Goal: Information Seeking & Learning: Learn about a topic

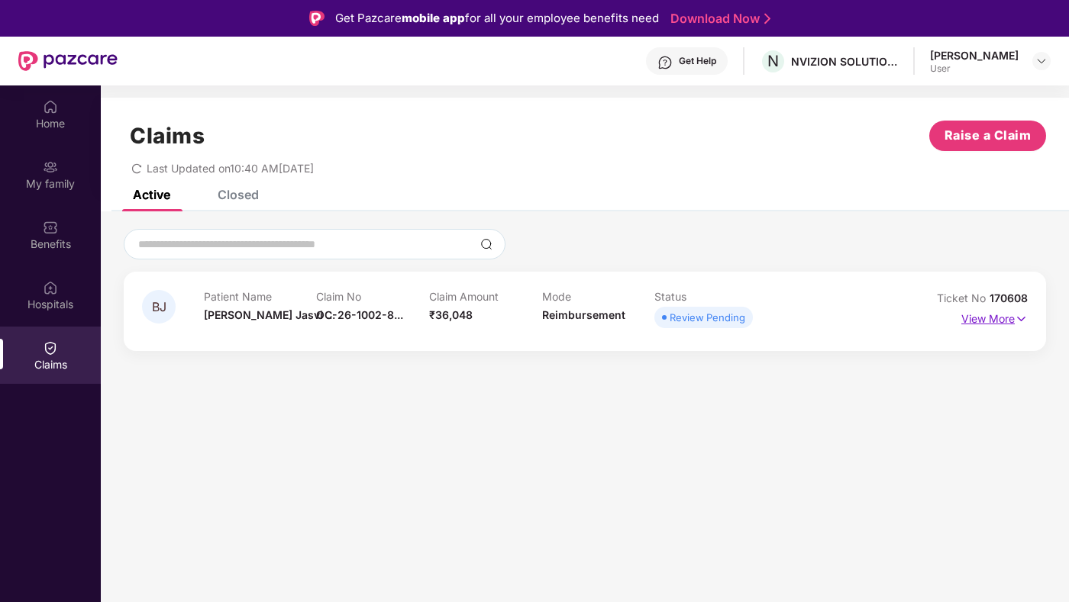
click at [1007, 324] on p "View More" at bounding box center [994, 317] width 66 height 21
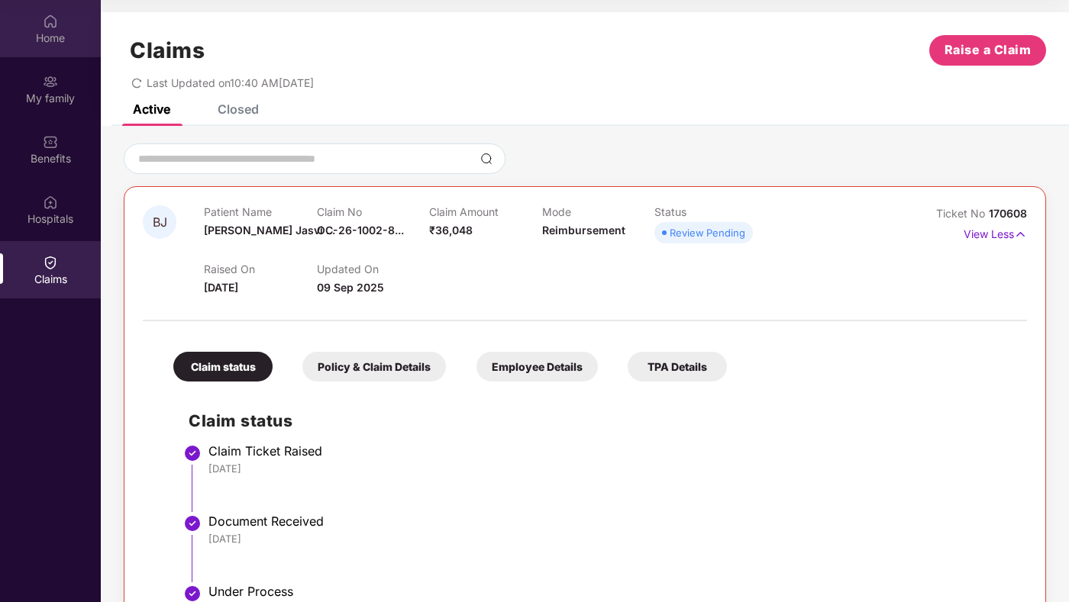
click at [71, 50] on div "Home" at bounding box center [50, 28] width 101 height 57
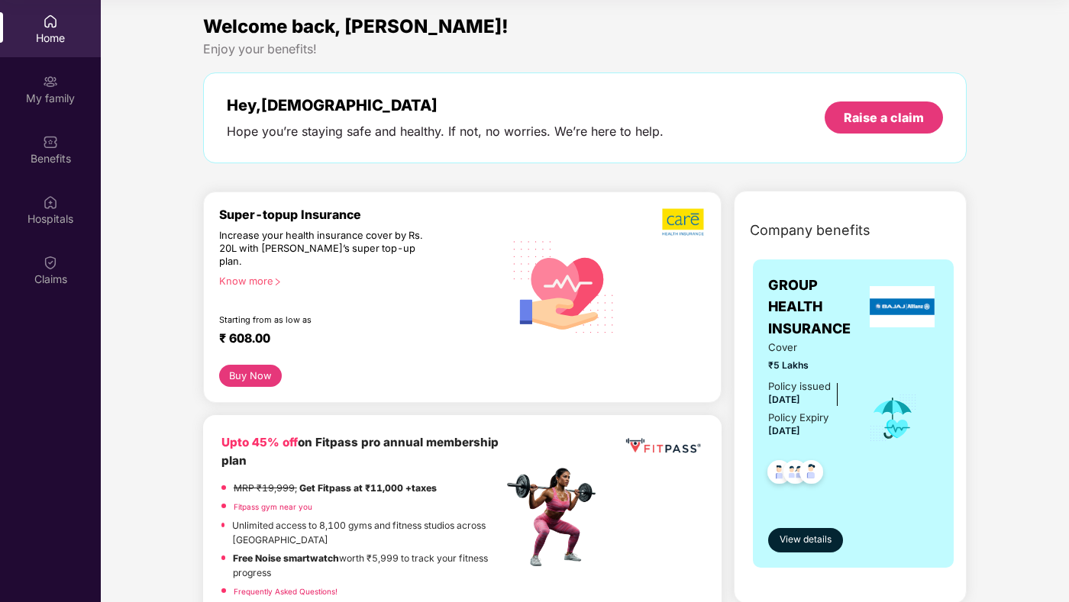
click at [274, 260] on div "Super-topup Insurance Increase your health insurance cover by Rs. 20L with [PER…" at bounding box center [361, 286] width 284 height 157
click at [268, 275] on div "Know more" at bounding box center [356, 280] width 275 height 11
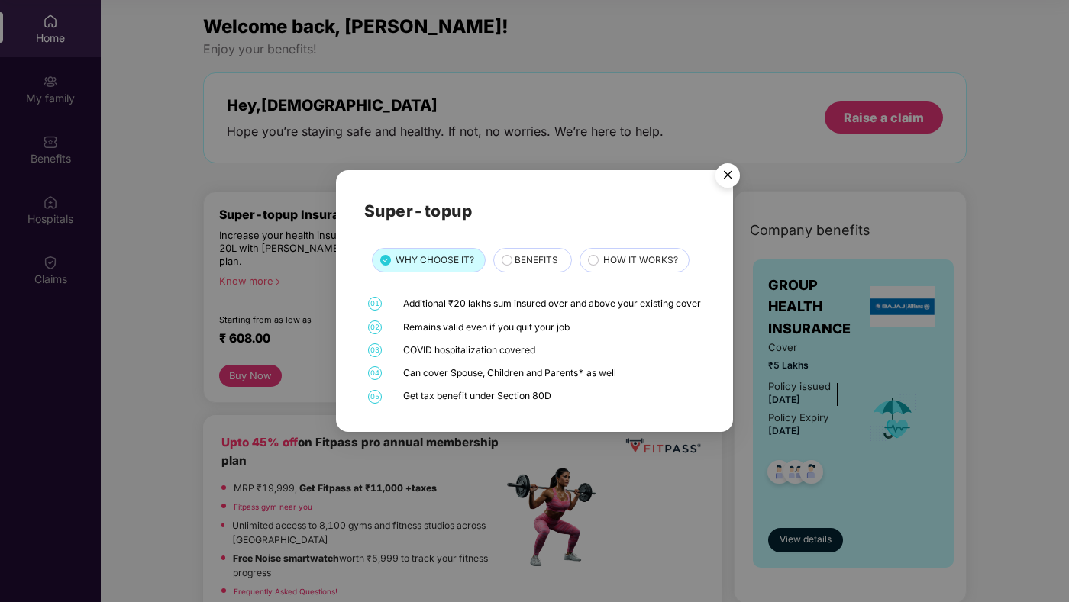
click at [548, 260] on span "BENEFITS" at bounding box center [537, 260] width 44 height 15
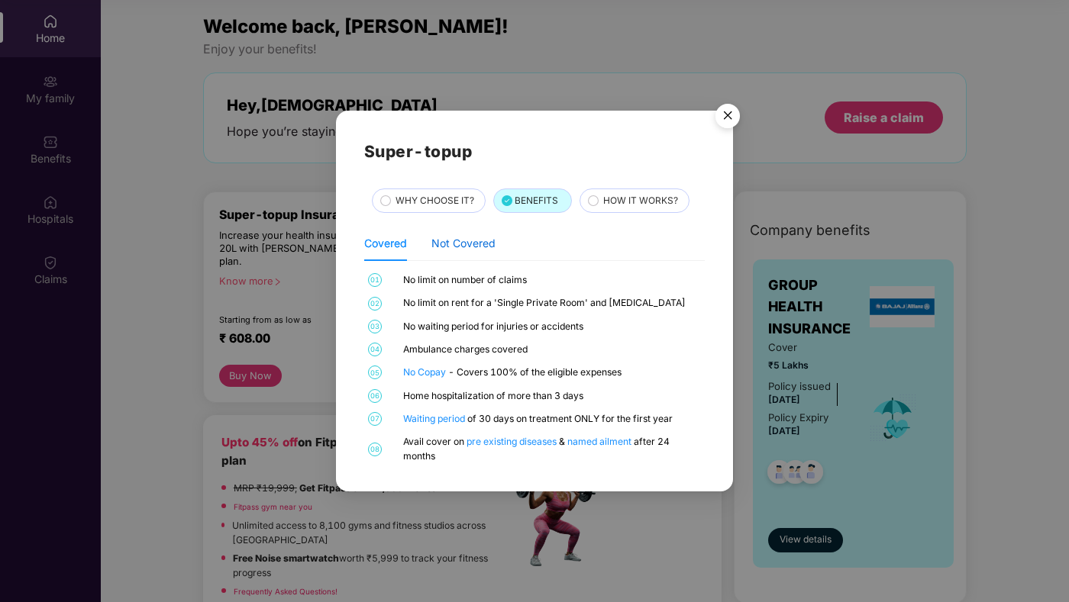
click at [492, 251] on div "Not Covered" at bounding box center [463, 243] width 64 height 17
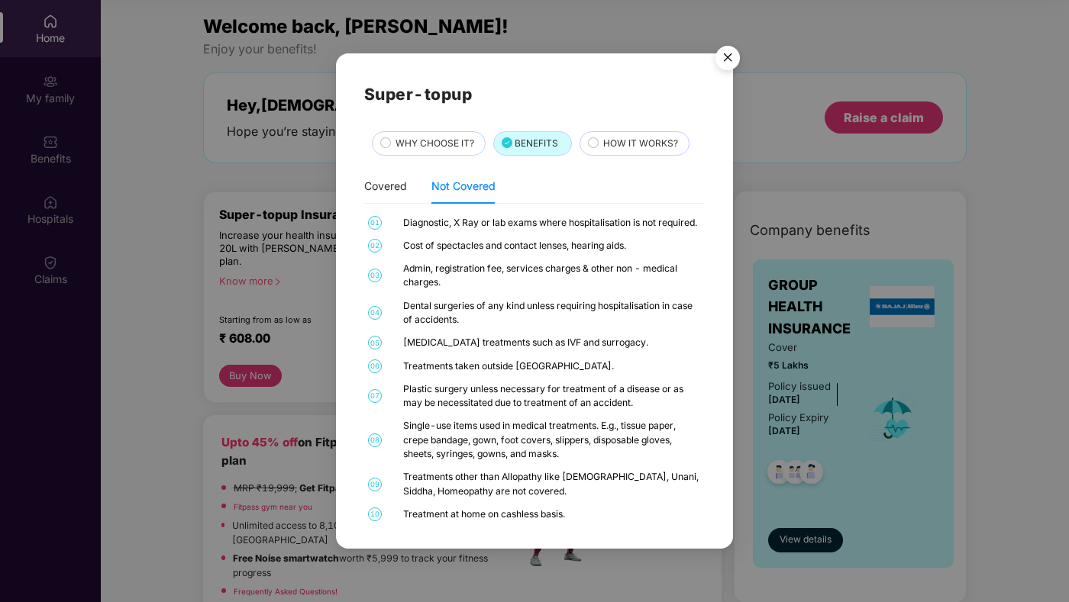
click at [613, 145] on span "HOW IT WORKS?" at bounding box center [640, 144] width 75 height 15
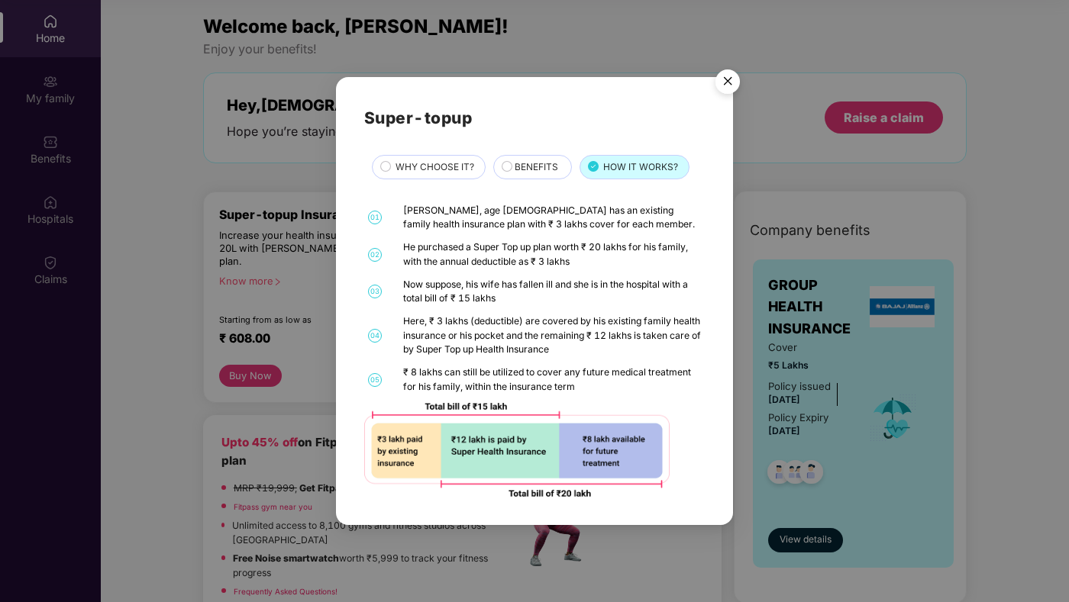
click at [538, 176] on div "BENEFITS" at bounding box center [535, 168] width 56 height 17
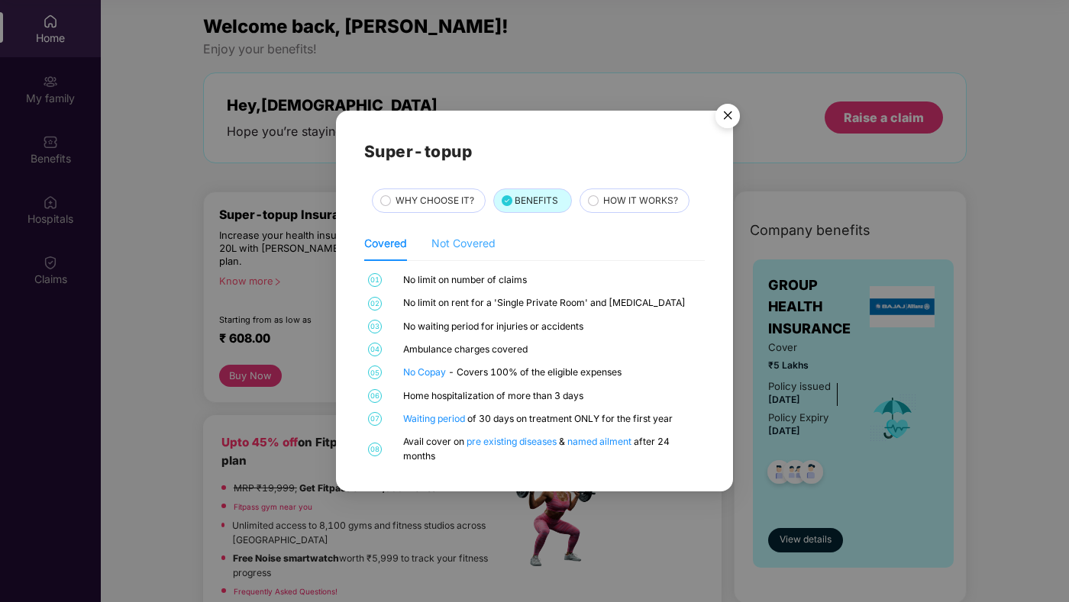
click at [471, 234] on div "Not Covered" at bounding box center [463, 243] width 64 height 35
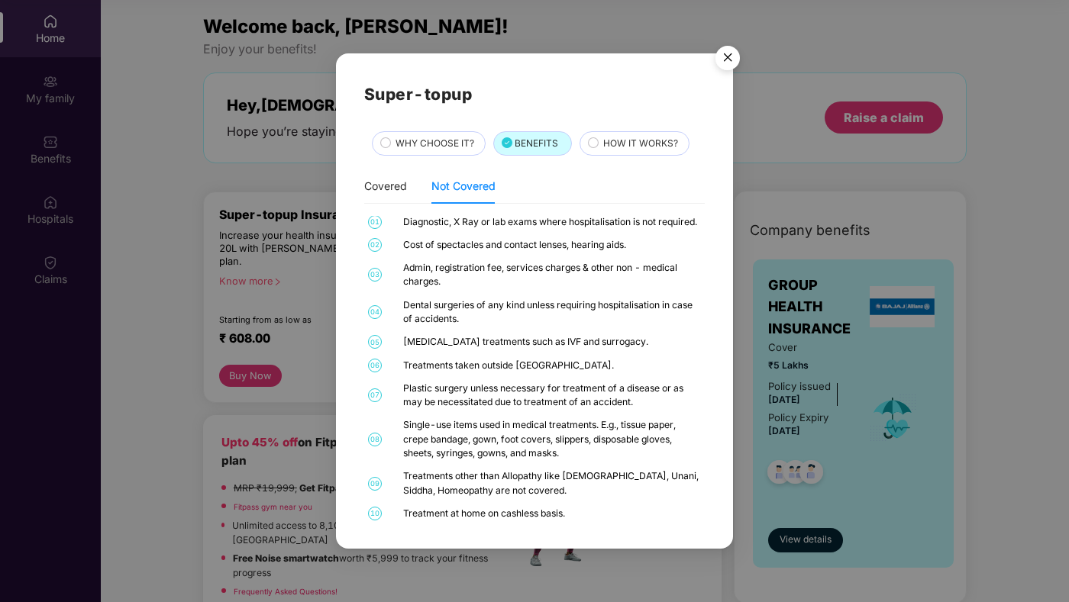
scroll to position [86, 0]
click at [731, 58] on img "Close" at bounding box center [727, 60] width 43 height 43
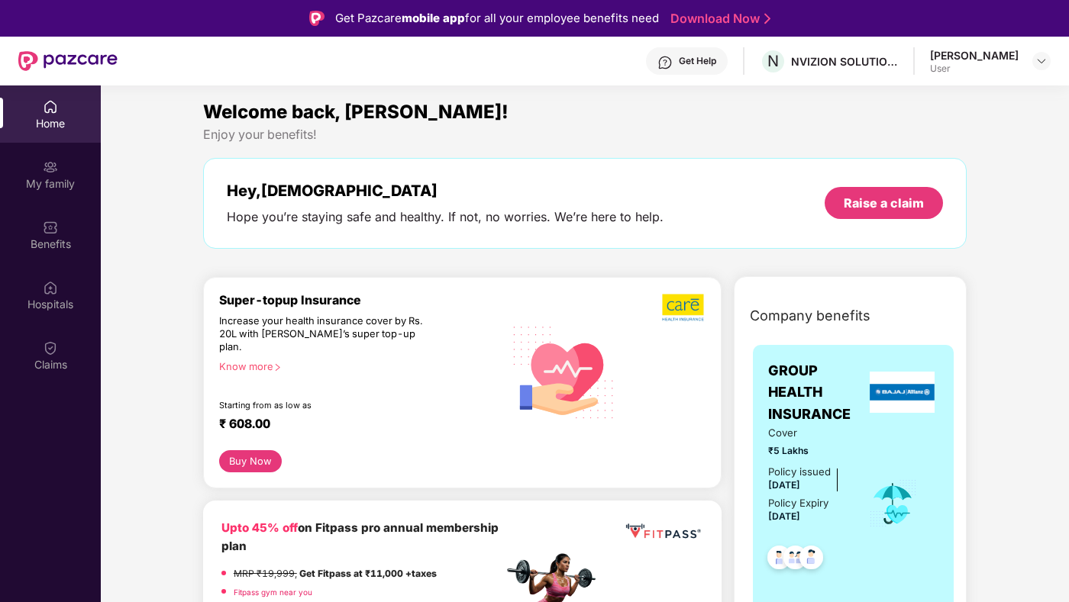
scroll to position [0, 0]
click at [60, 187] on div "My family" at bounding box center [50, 183] width 101 height 15
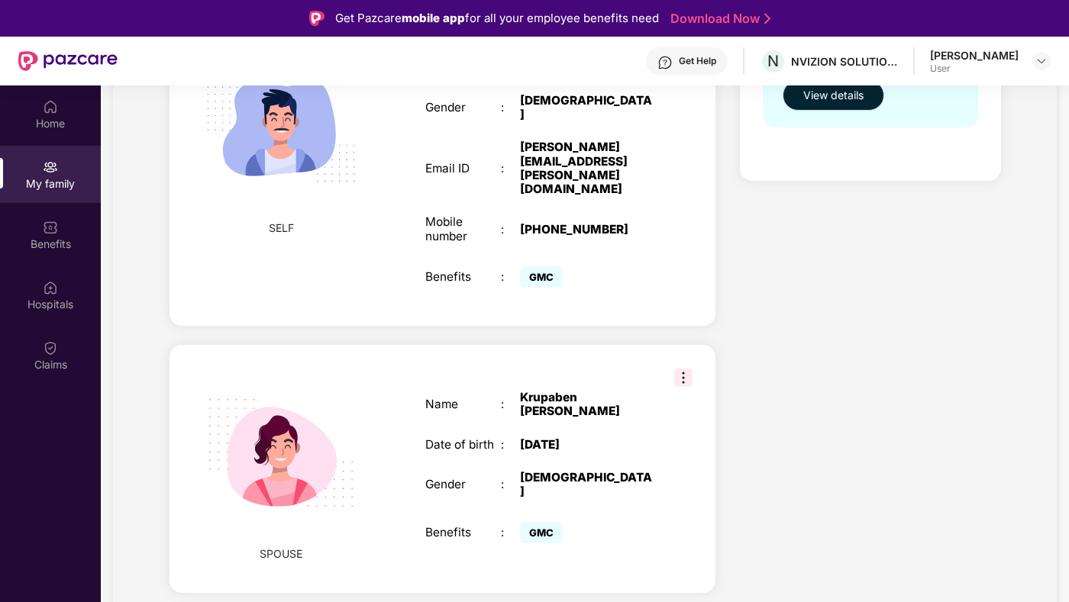
scroll to position [408, 0]
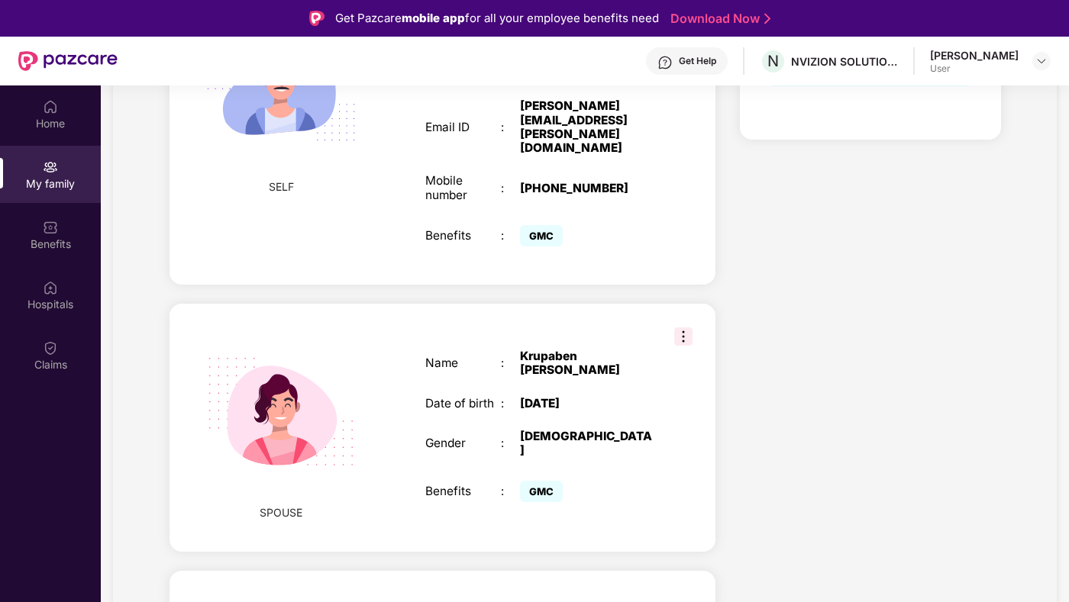
click at [676, 328] on img at bounding box center [683, 337] width 18 height 18
click at [624, 331] on div "Name : [PERSON_NAME] Date of birth : [DEMOGRAPHIC_DATA] Gender : [DEMOGRAPHIC_D…" at bounding box center [539, 428] width 258 height 195
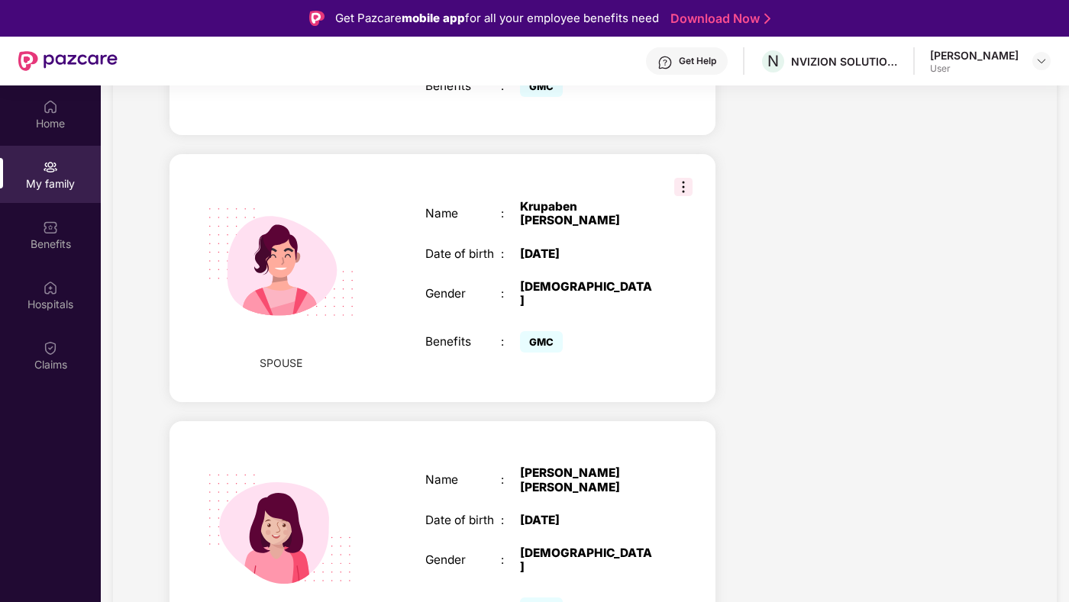
scroll to position [556, 0]
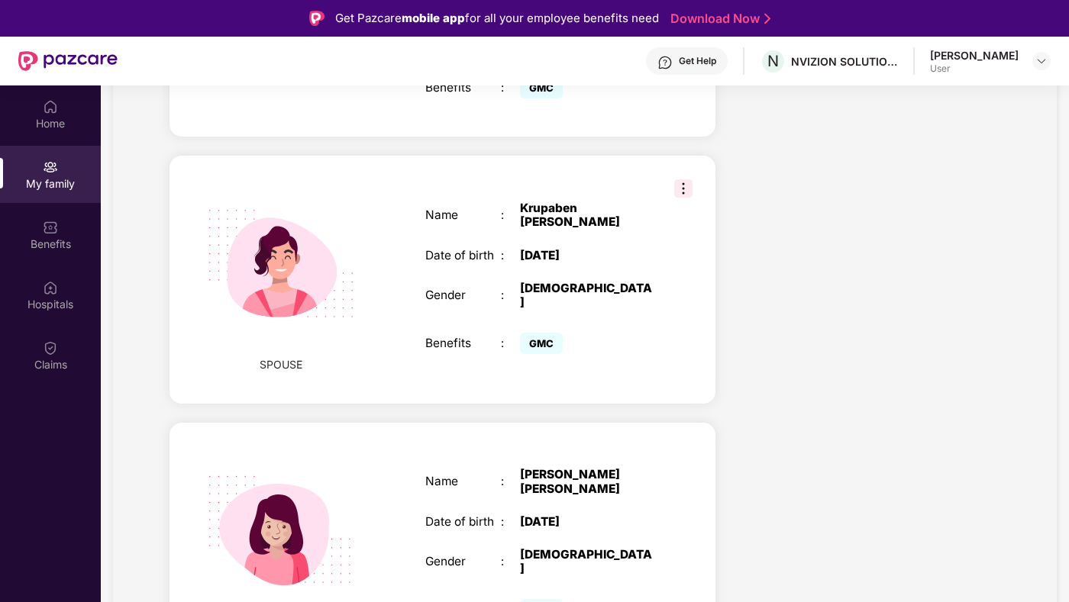
click at [673, 423] on div "CHILD Name : [PERSON_NAME] Jasvi [PERSON_NAME] Date of birth : [DEMOGRAPHIC_DAT…" at bounding box center [442, 546] width 546 height 247
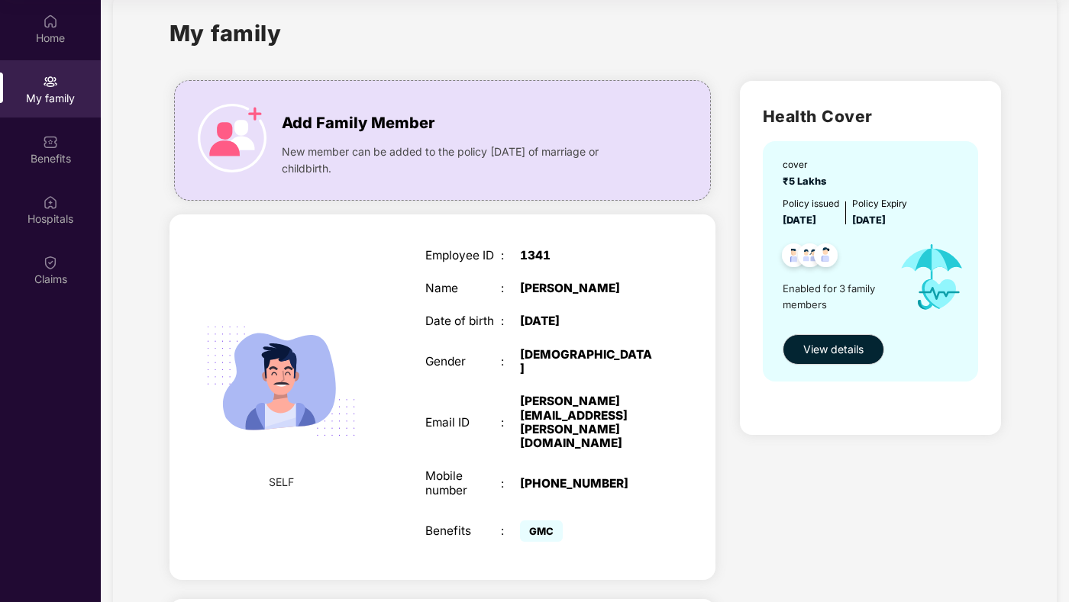
scroll to position [21, 0]
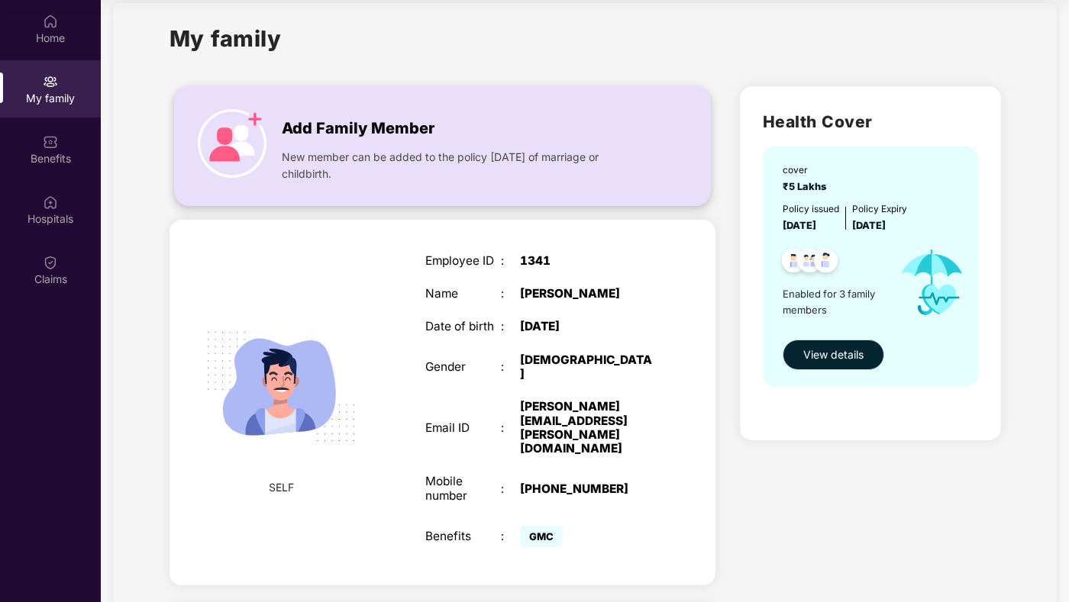
click at [287, 143] on div "New member can be added to the policy [DATE] of marriage or childbirth." at bounding box center [465, 161] width 367 height 41
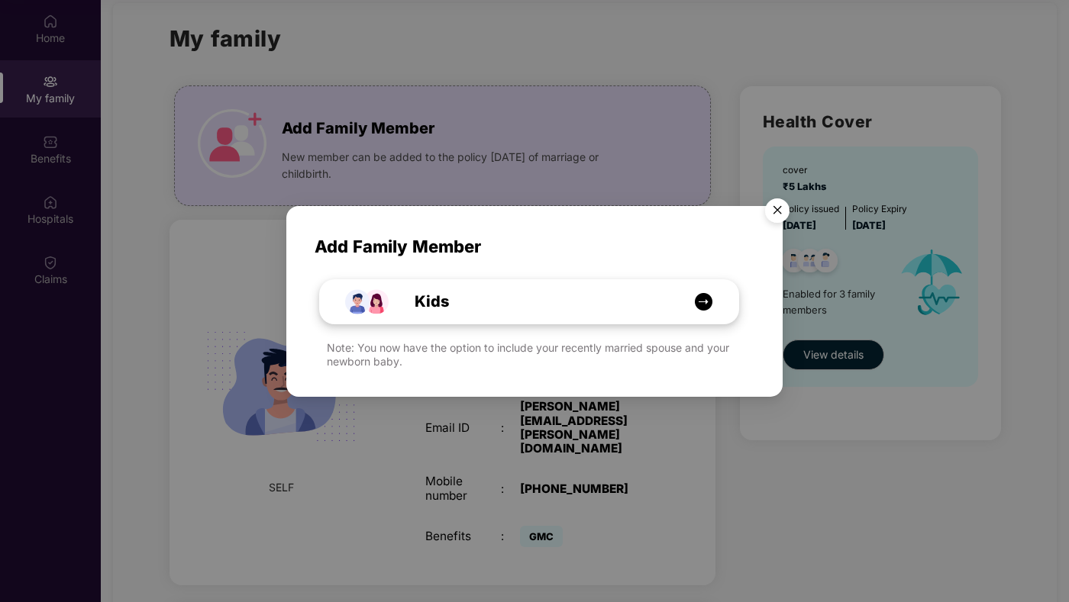
click at [703, 305] on img at bounding box center [703, 301] width 19 height 19
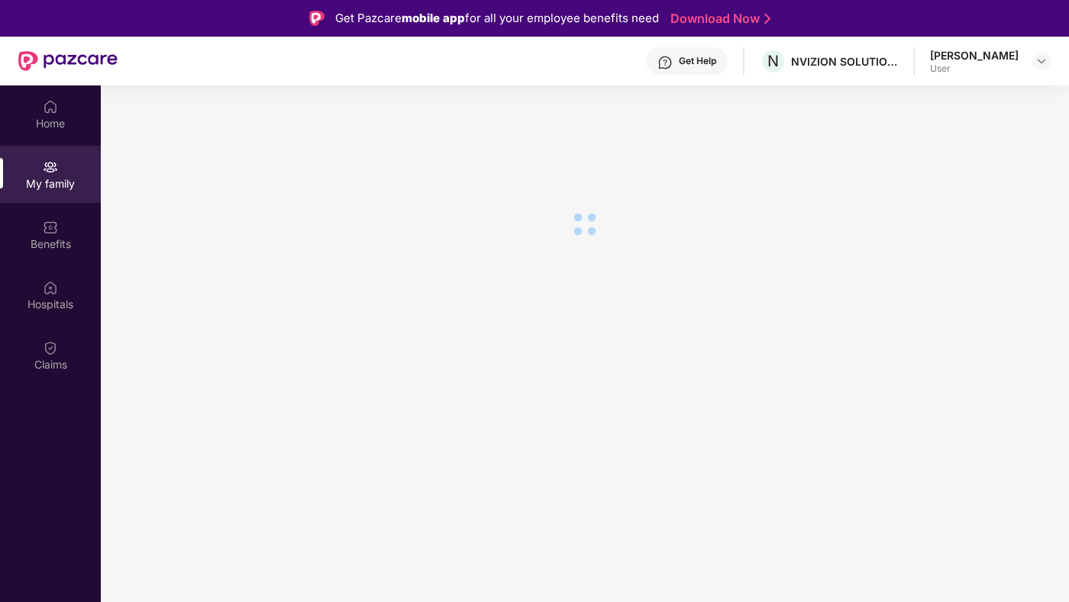
scroll to position [86, 0]
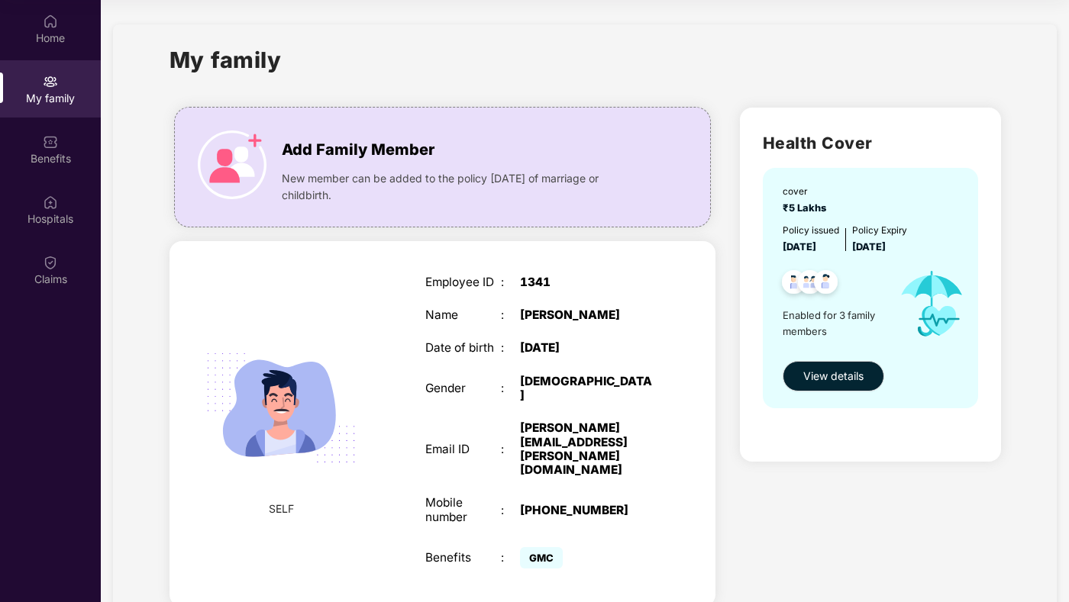
click at [884, 380] on div "cover ₹5 Lakhs Policy issued [DATE] Policy Expiry [DATE] Enabled for 3 family m…" at bounding box center [870, 288] width 215 height 240
click at [844, 376] on span "View details" at bounding box center [833, 376] width 60 height 17
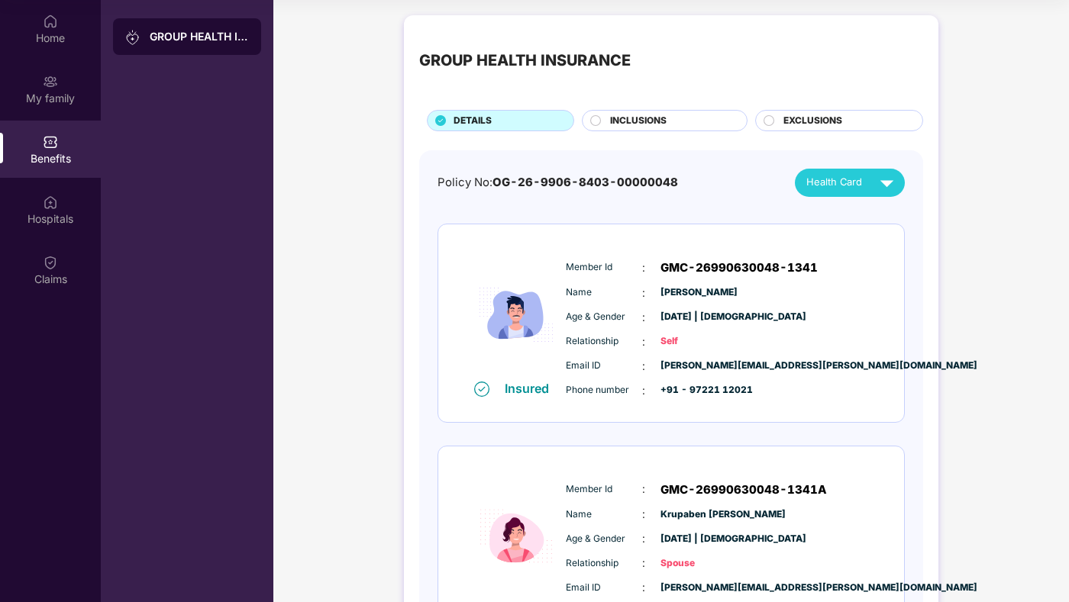
click at [648, 130] on div "INCLUSIONS" at bounding box center [665, 120] width 166 height 21
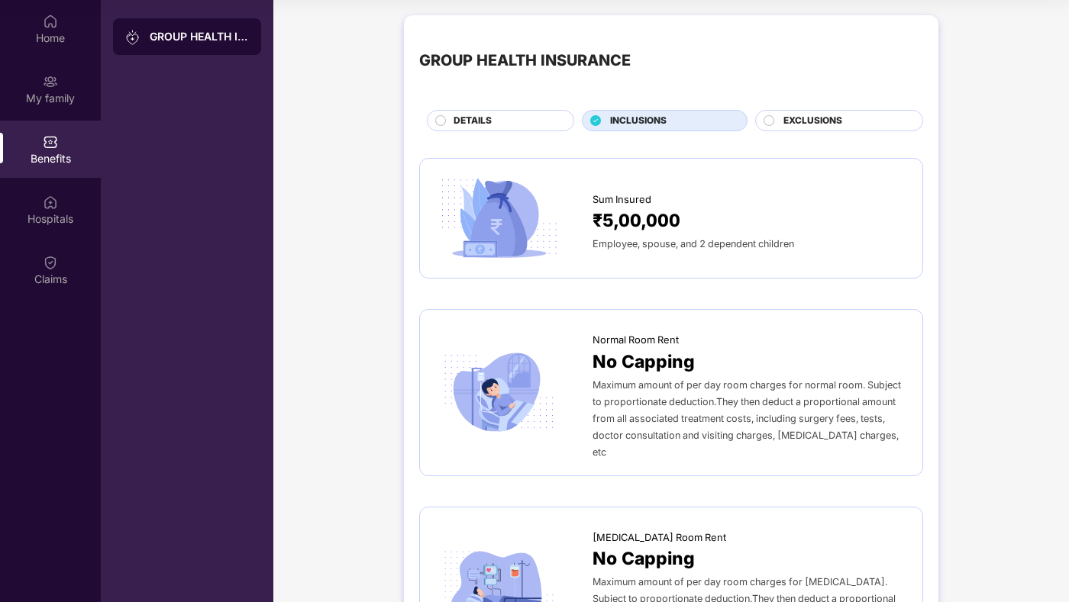
click at [821, 121] on span "EXCLUSIONS" at bounding box center [812, 121] width 59 height 15
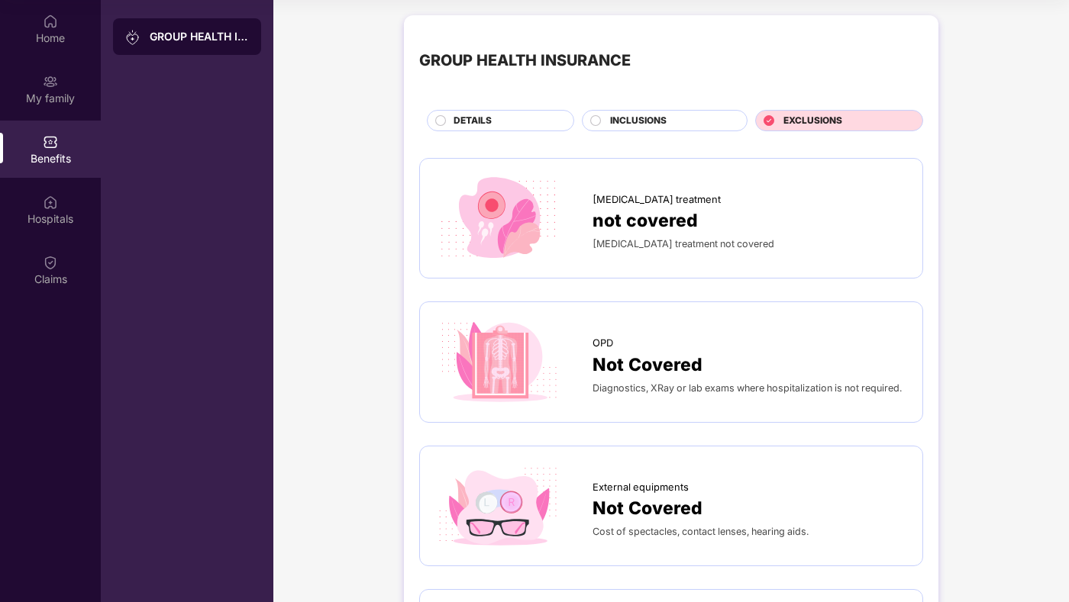
click at [667, 125] on div "INCLUSIONS" at bounding box center [670, 122] width 137 height 17
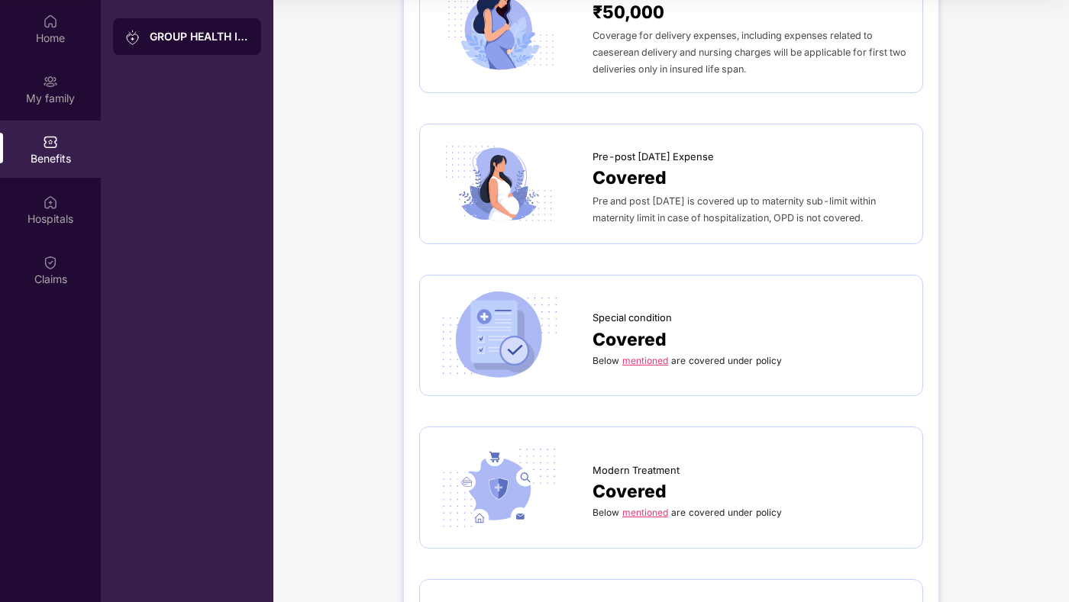
scroll to position [1702, 0]
click at [649, 353] on link "mentioned" at bounding box center [645, 358] width 46 height 11
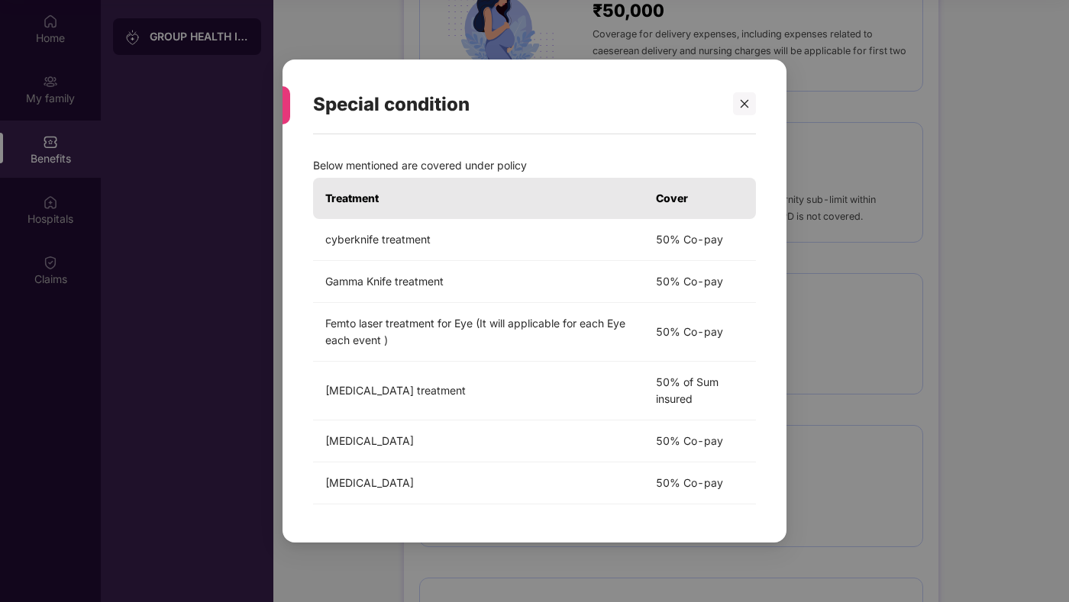
scroll to position [86, 0]
click at [810, 308] on div "Special condition Below mentioned are covered under policy Treatment Cover cybe…" at bounding box center [534, 301] width 1069 height 602
click at [752, 91] on div "Special condition" at bounding box center [534, 105] width 443 height 60
click at [749, 112] on div at bounding box center [744, 103] width 23 height 23
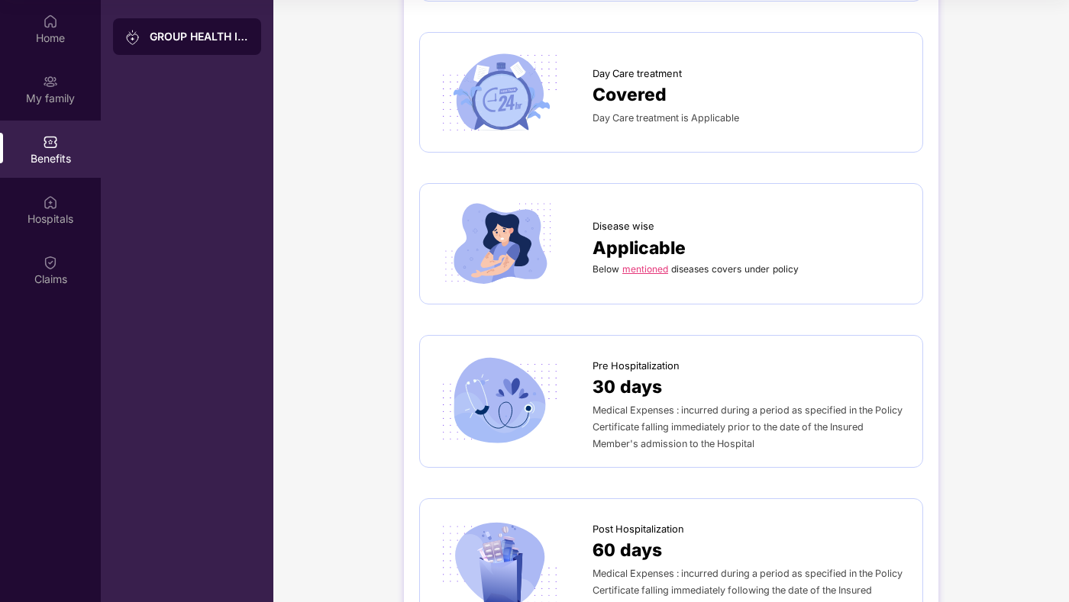
scroll to position [666, 0]
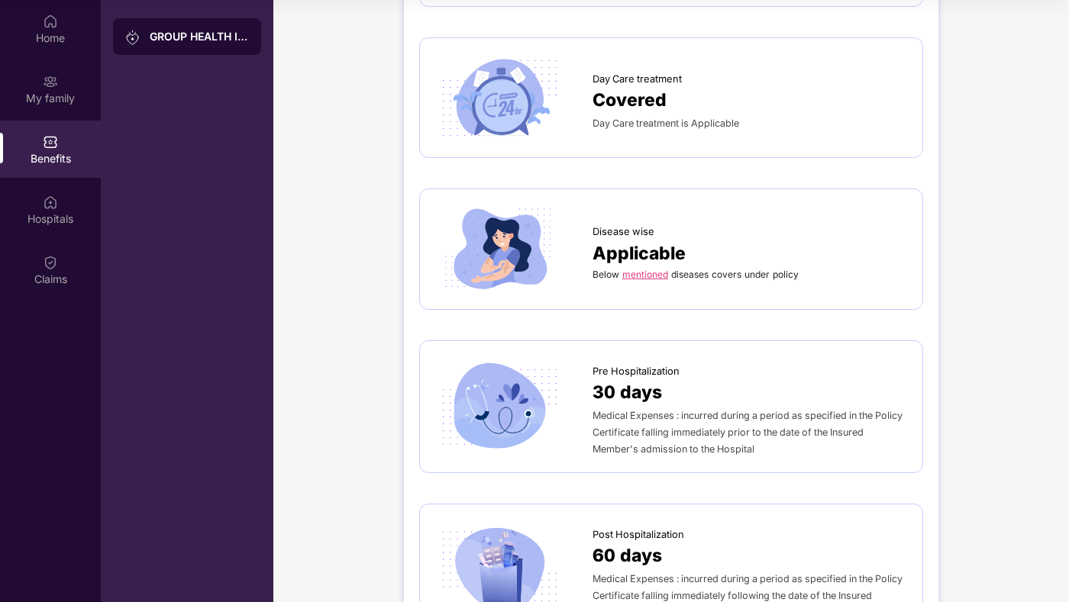
click at [640, 269] on link "mentioned" at bounding box center [645, 274] width 46 height 11
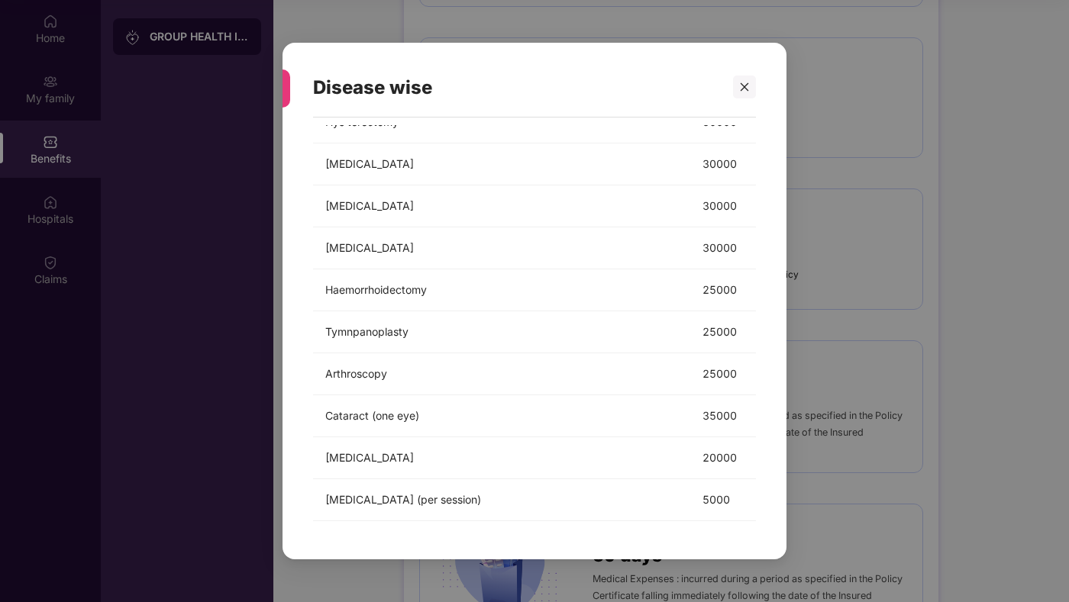
scroll to position [495, 0]
click at [340, 417] on td "Cataract (one eye)" at bounding box center [501, 416] width 377 height 42
drag, startPoint x: 340, startPoint y: 417, endPoint x: 386, endPoint y: 413, distance: 46.0
click at [357, 414] on td "Cataract (one eye)" at bounding box center [501, 416] width 377 height 42
copy td "Cataract"
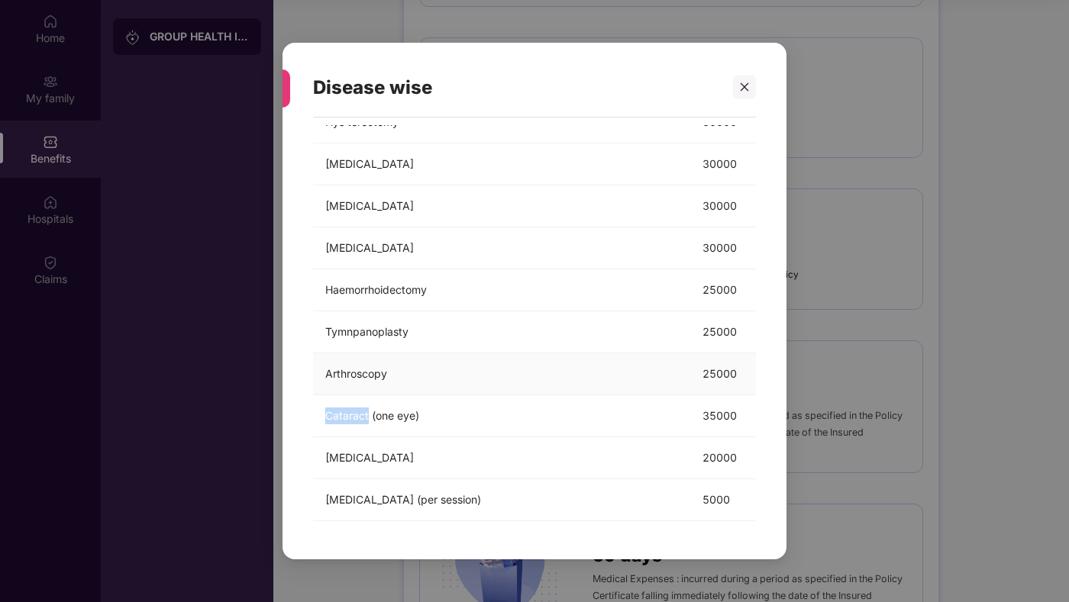
scroll to position [86, 0]
click at [355, 376] on td "Arthroscopy" at bounding box center [501, 374] width 377 height 42
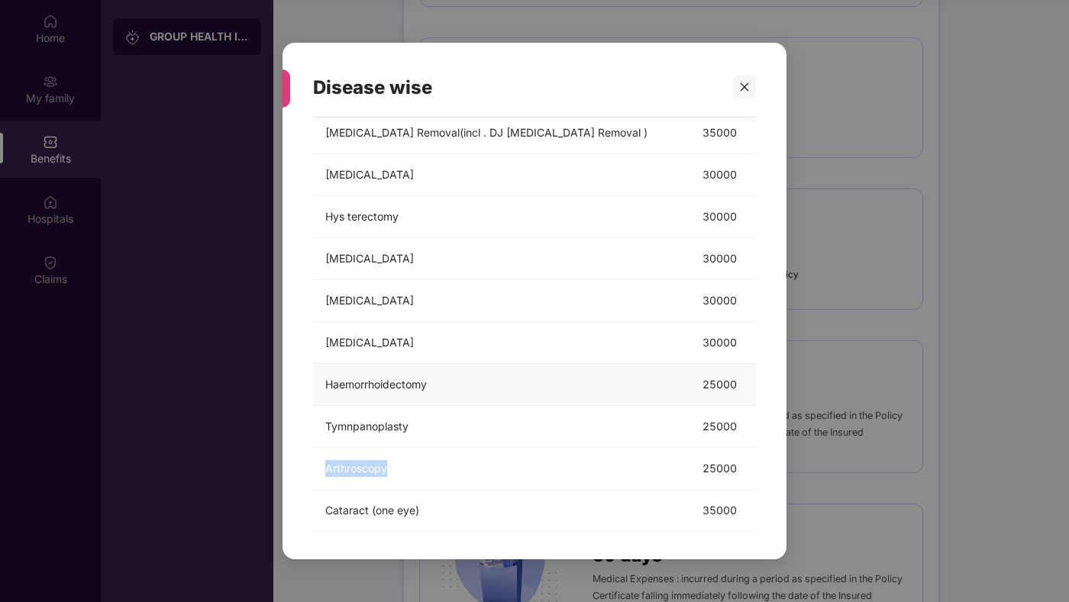
scroll to position [399, 0]
click at [344, 346] on td "[MEDICAL_DATA]" at bounding box center [501, 345] width 377 height 42
drag, startPoint x: 344, startPoint y: 346, endPoint x: 378, endPoint y: 346, distance: 34.4
click at [378, 346] on td "[MEDICAL_DATA]" at bounding box center [501, 345] width 377 height 42
copy td "[MEDICAL_DATA]"
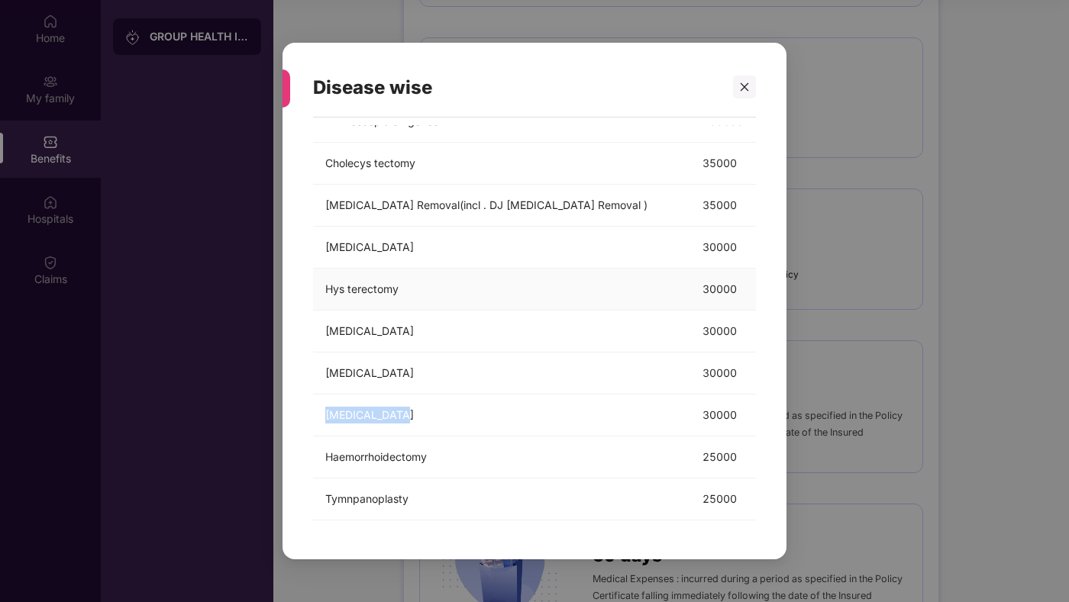
scroll to position [328, 0]
click at [366, 253] on td "[MEDICAL_DATA]" at bounding box center [501, 249] width 377 height 42
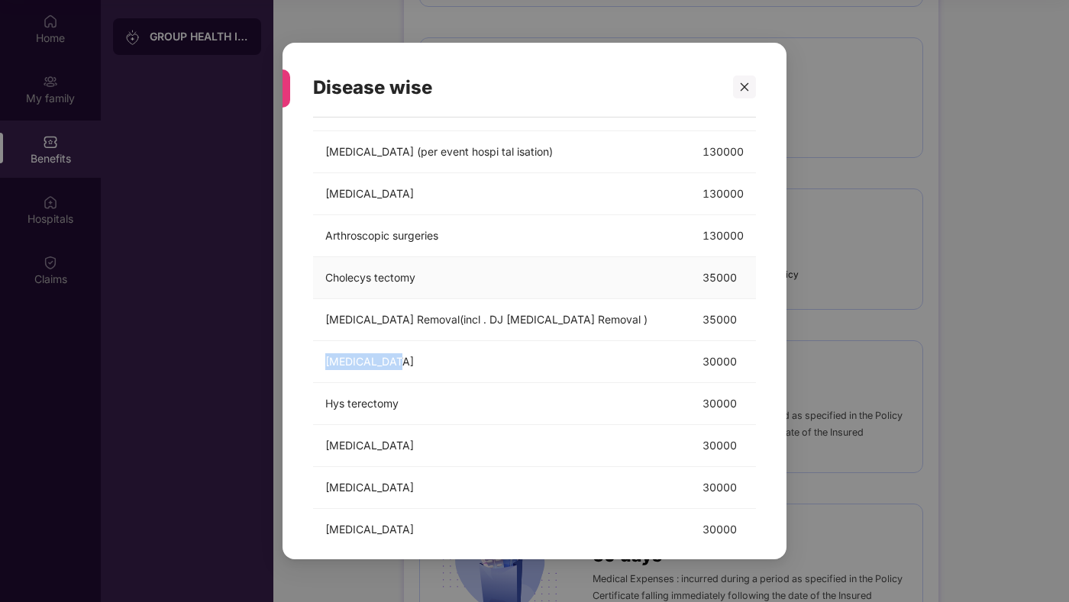
scroll to position [212, 0]
click at [474, 322] on td "[MEDICAL_DATA] Removal(incl . DJ [MEDICAL_DATA] Removal )" at bounding box center [501, 322] width 377 height 42
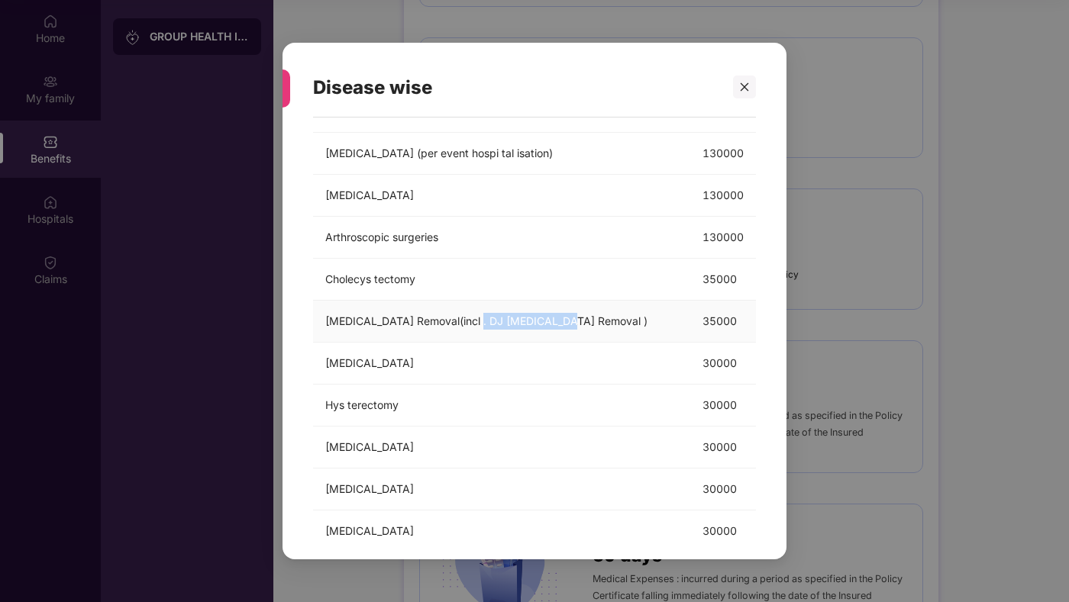
drag, startPoint x: 474, startPoint y: 322, endPoint x: 554, endPoint y: 325, distance: 80.2
click at [555, 325] on td "[MEDICAL_DATA] Removal(incl . DJ [MEDICAL_DATA] Removal )" at bounding box center [501, 322] width 377 height 42
copy td "DJ [MEDICAL_DATA] Removal"
click at [426, 342] on td "[MEDICAL_DATA] Removal(incl . DJ [MEDICAL_DATA] Removal )" at bounding box center [501, 322] width 377 height 42
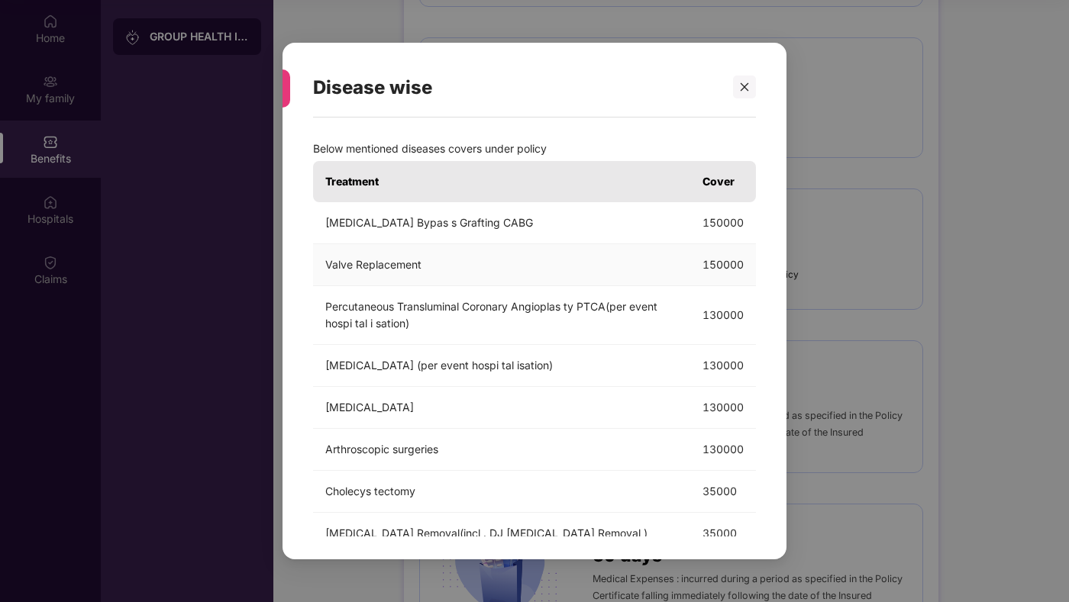
scroll to position [0, 0]
click at [746, 95] on div at bounding box center [744, 87] width 23 height 23
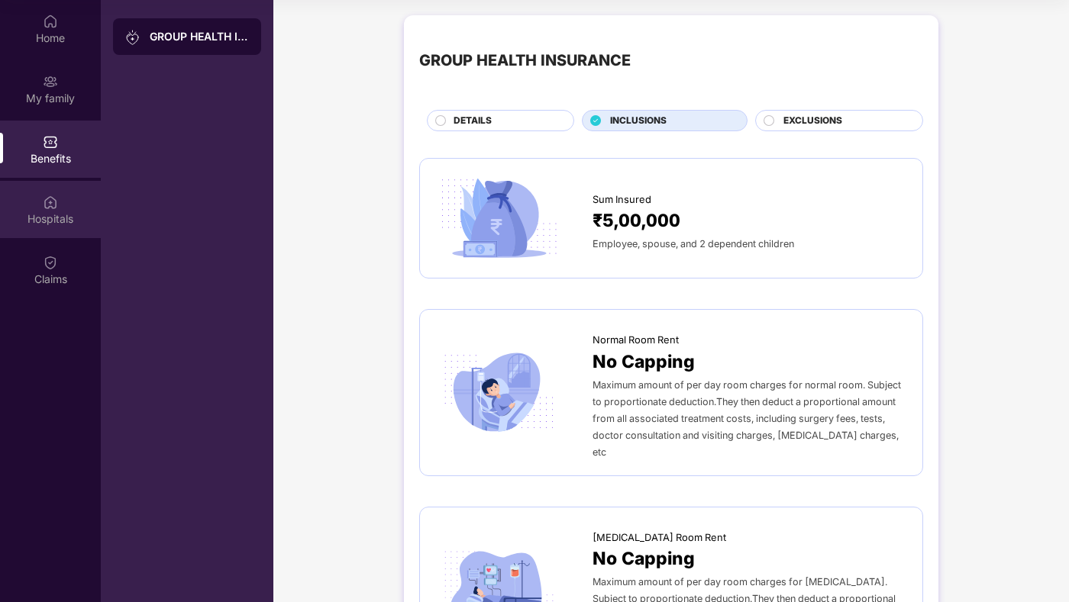
click at [21, 213] on div "Hospitals" at bounding box center [50, 218] width 101 height 15
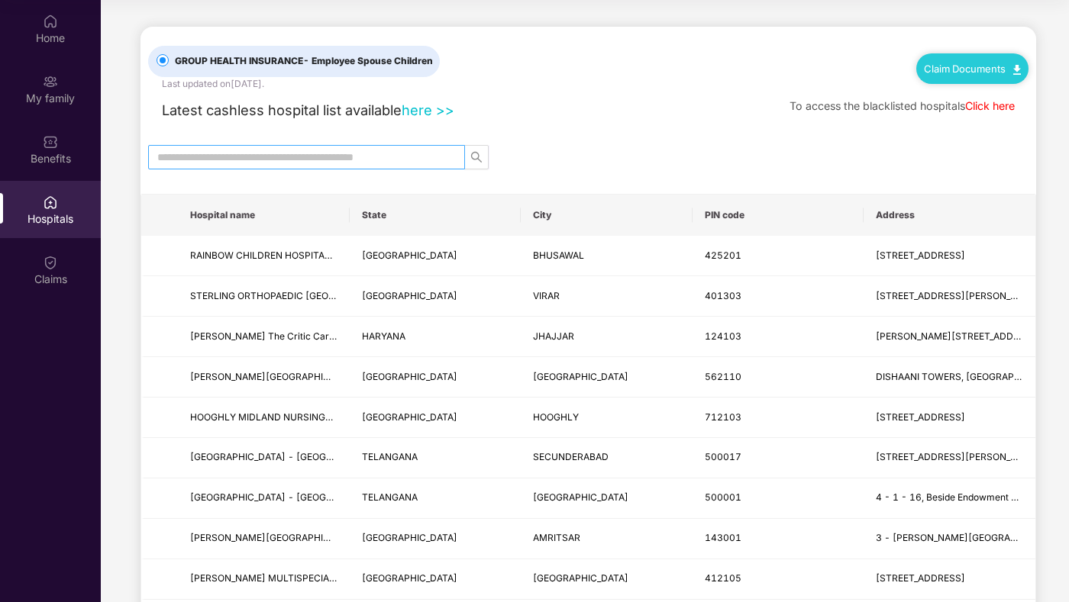
click at [248, 155] on input "text" at bounding box center [300, 157] width 286 height 17
click at [999, 104] on link "Click here" at bounding box center [990, 105] width 50 height 13
click at [363, 150] on input "text" at bounding box center [300, 157] width 286 height 17
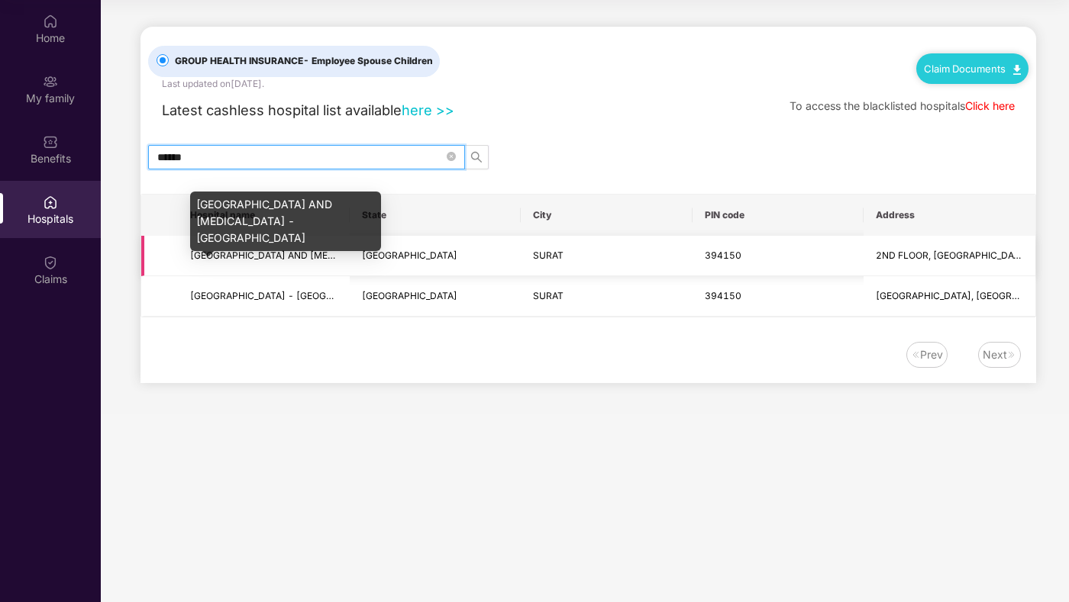
type input "******"
click at [275, 251] on span "[GEOGRAPHIC_DATA] AND [MEDICAL_DATA] - [GEOGRAPHIC_DATA]" at bounding box center [341, 255] width 302 height 11
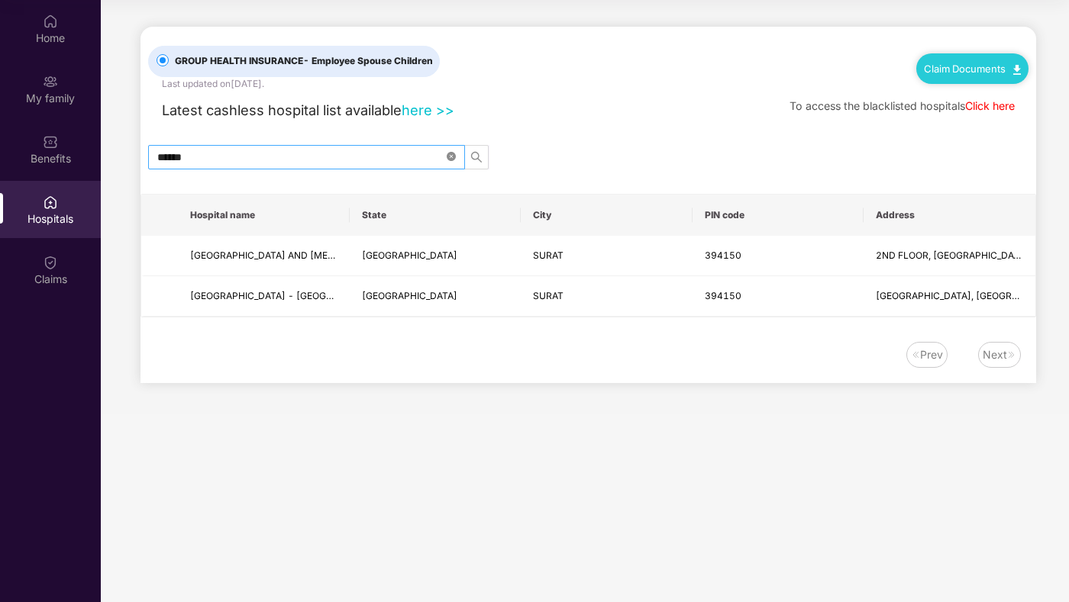
click at [450, 158] on icon "close-circle" at bounding box center [451, 156] width 9 height 9
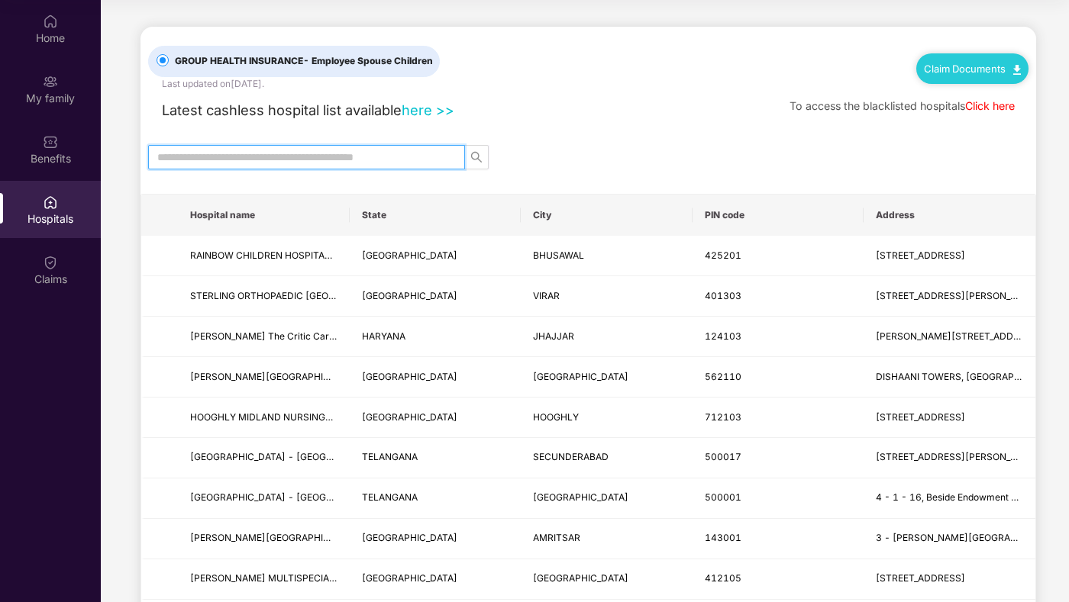
click at [552, 151] on div at bounding box center [588, 157] width 896 height 24
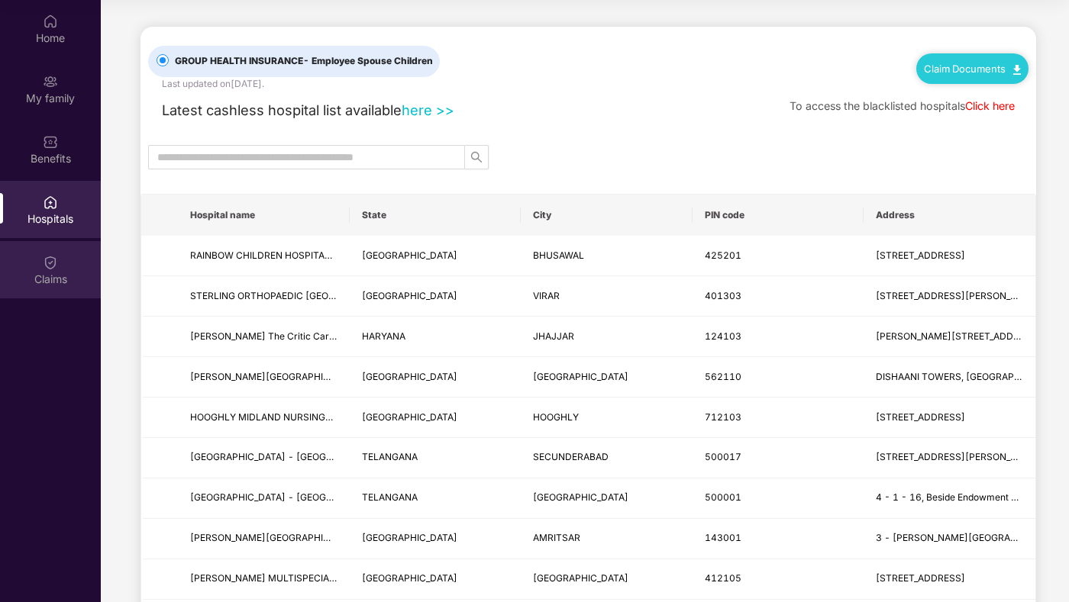
click at [60, 272] on div "Claims" at bounding box center [50, 279] width 101 height 15
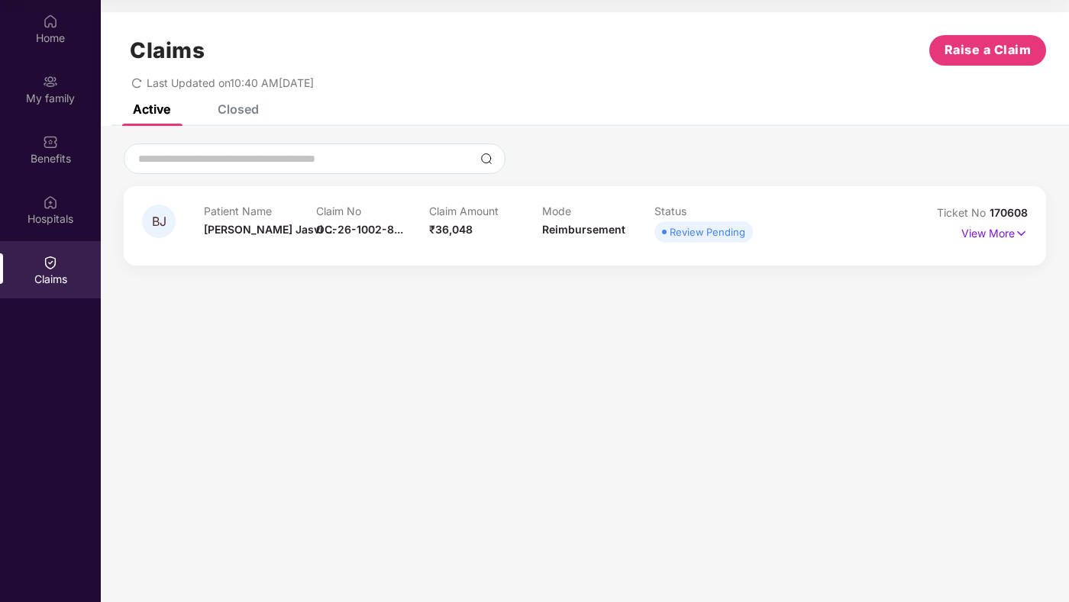
click at [422, 275] on div "BJ Patient Name [PERSON_NAME] ... Claim No OC-26-1002-8... Claim Amount ₹36,048…" at bounding box center [585, 203] width 968 height 155
click at [1005, 224] on p "View More" at bounding box center [994, 231] width 66 height 21
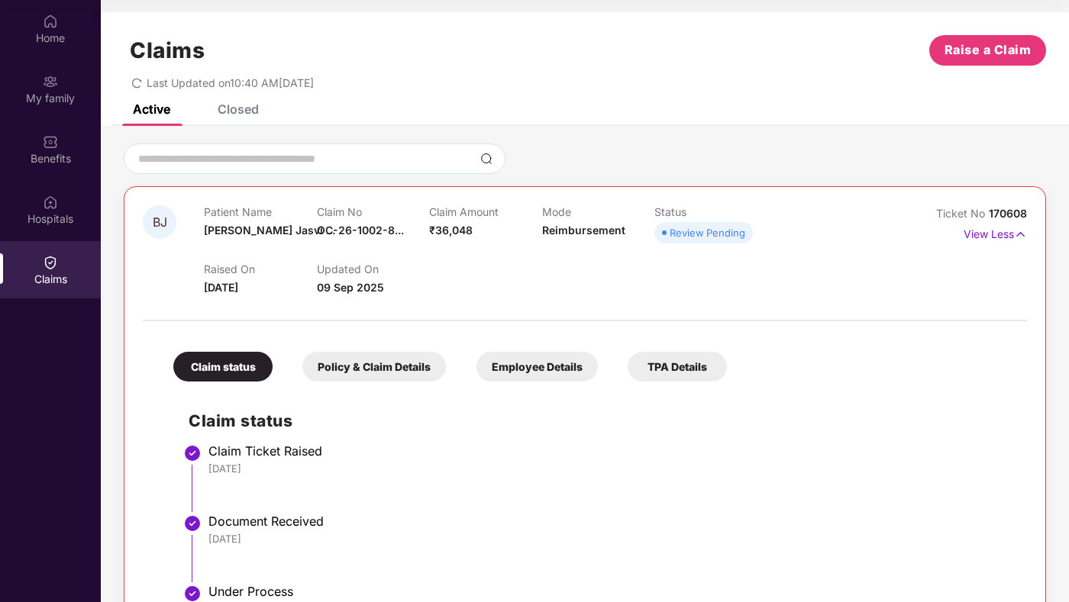
click at [243, 117] on div "Closed" at bounding box center [227, 109] width 64 height 34
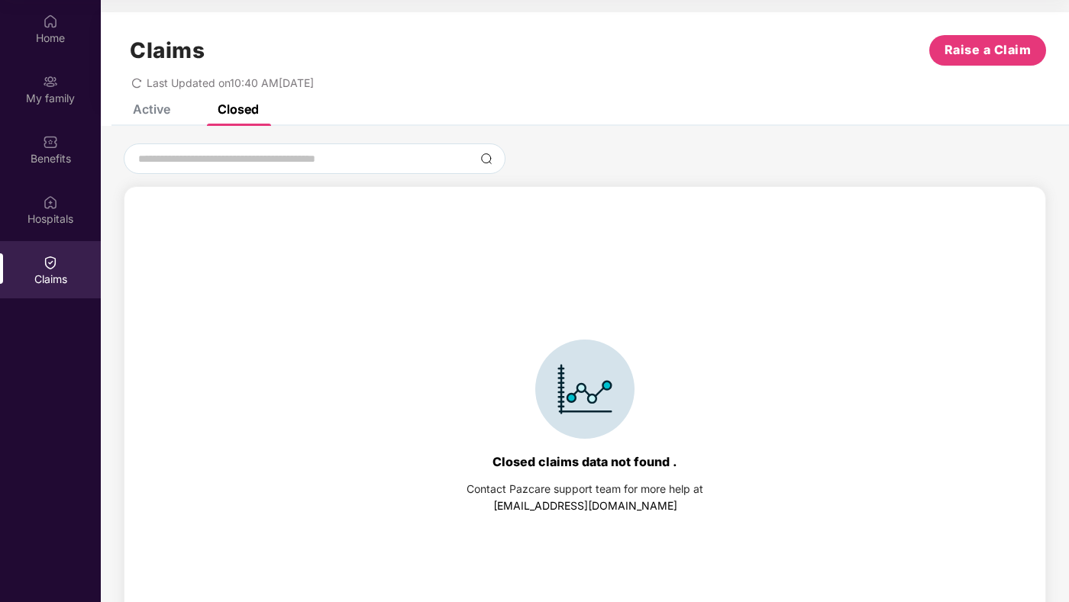
click at [176, 108] on div "Active Closed" at bounding box center [184, 109] width 149 height 34
click at [156, 108] on div "Active" at bounding box center [151, 109] width 37 height 15
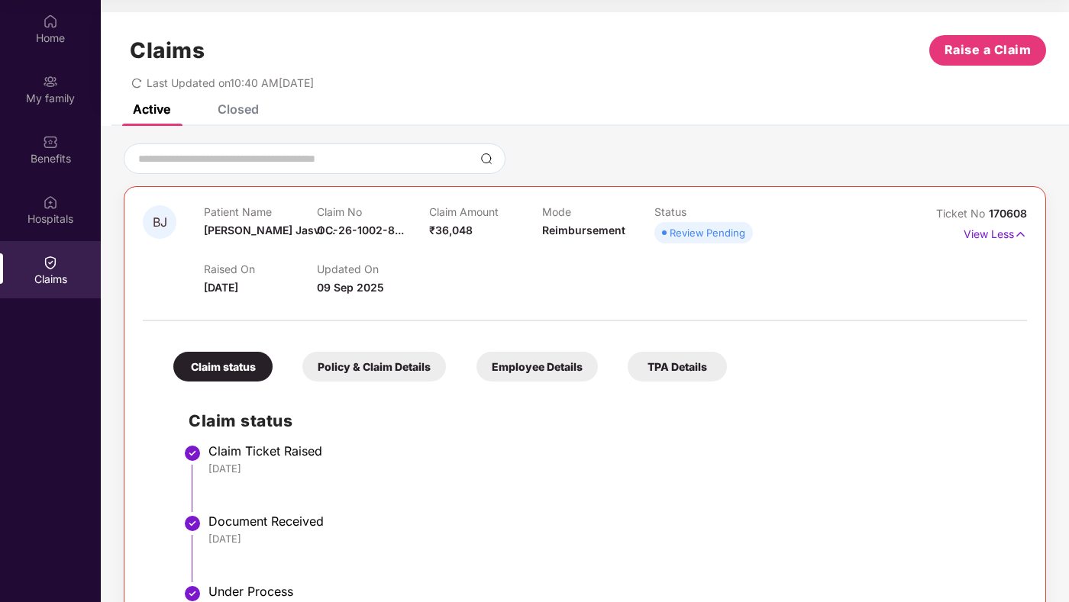
click at [544, 379] on div "Employee Details" at bounding box center [536, 367] width 121 height 30
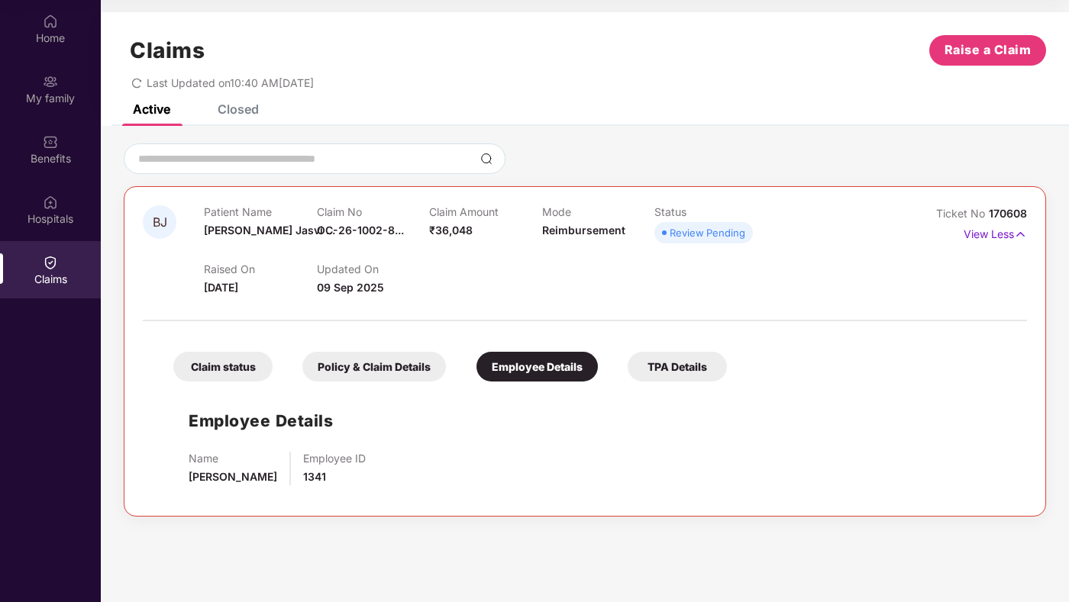
click at [398, 366] on div "Policy & Claim Details" at bounding box center [374, 367] width 144 height 30
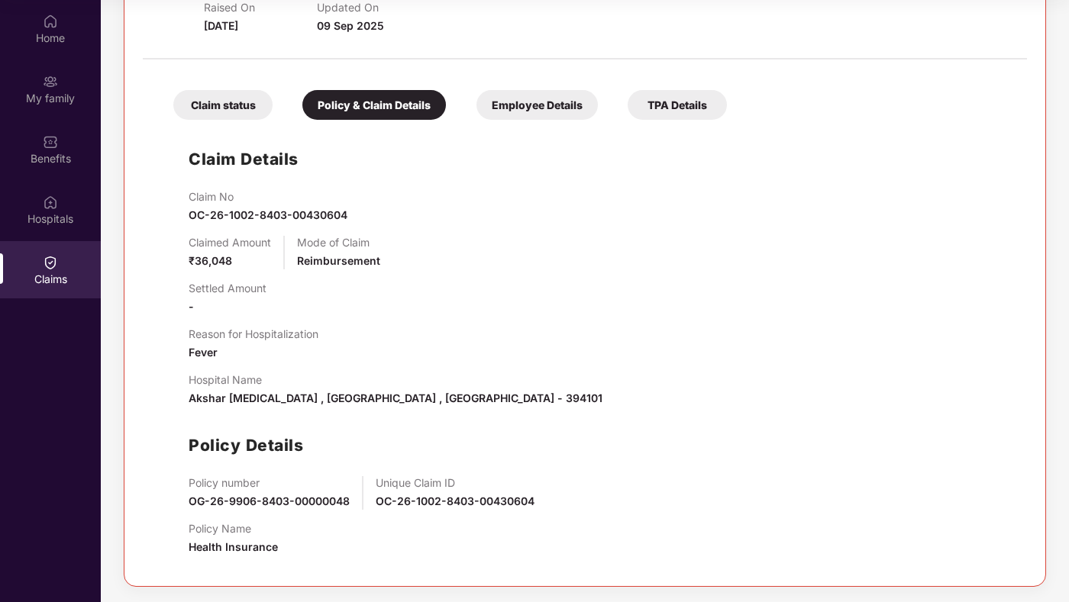
scroll to position [262, 0]
click at [695, 118] on div "TPA Details" at bounding box center [677, 105] width 99 height 30
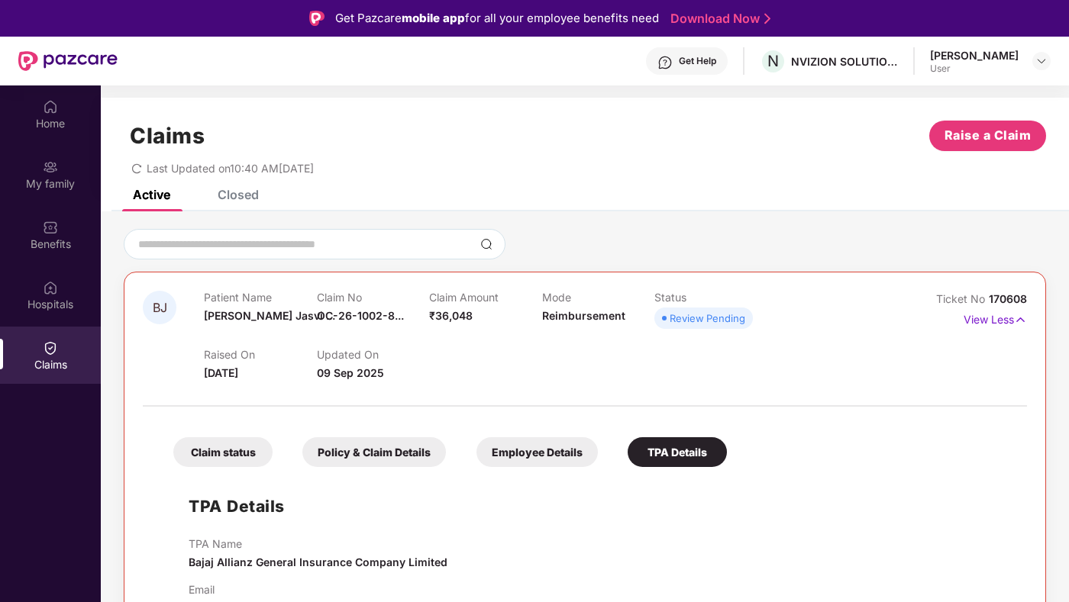
scroll to position [0, 0]
